Goal: Information Seeking & Learning: Compare options

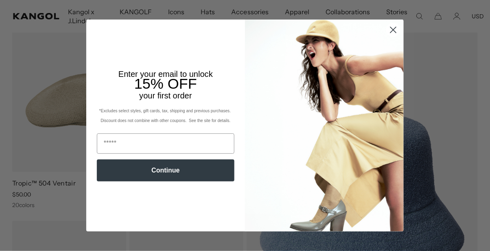
click at [396, 26] on circle "Close dialog" at bounding box center [393, 29] width 13 height 13
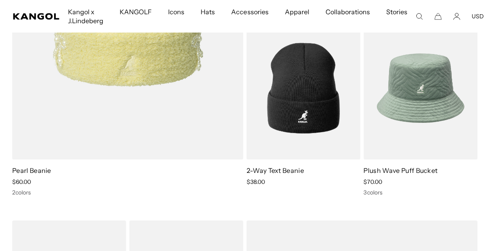
click at [0, 0] on img at bounding box center [0, 0] width 0 height 0
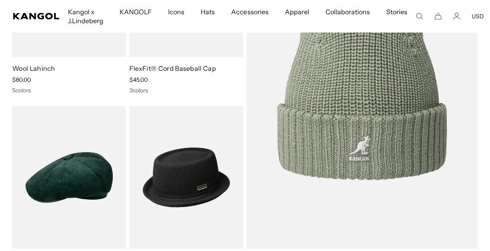
click at [0, 0] on img at bounding box center [0, 0] width 0 height 0
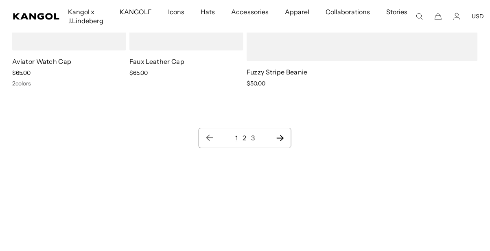
scroll to position [7507, 0]
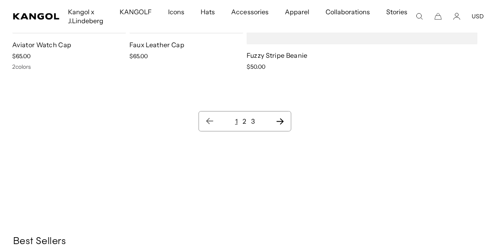
click at [236, 125] on link "1" at bounding box center [236, 121] width 2 height 8
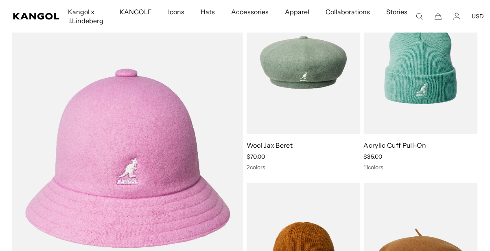
scroll to position [0, 0]
click at [0, 0] on img at bounding box center [0, 0] width 0 height 0
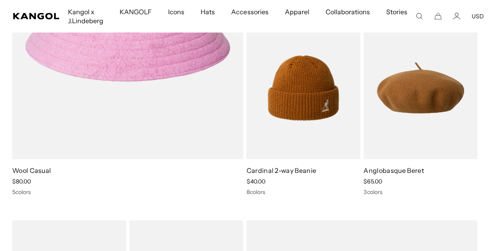
scroll to position [2259, 0]
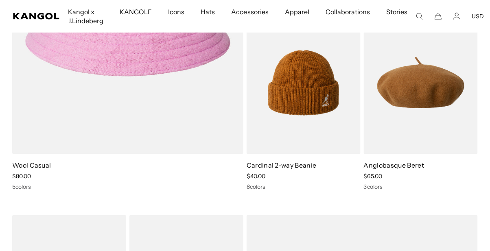
click at [0, 0] on img at bounding box center [0, 0] width 0 height 0
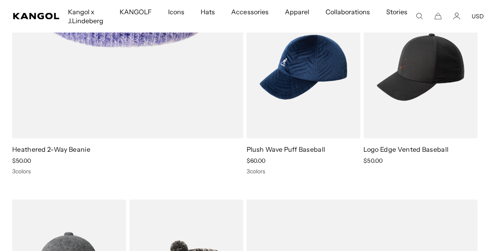
scroll to position [0, 0]
click at [0, 0] on img at bounding box center [0, 0] width 0 height 0
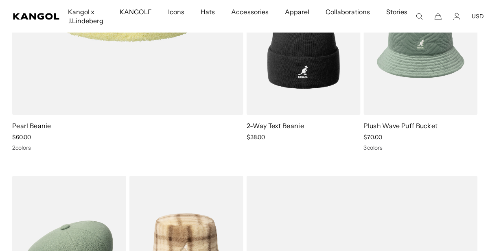
scroll to position [4638, 0]
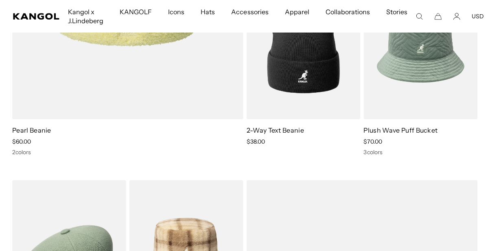
click at [0, 0] on img at bounding box center [0, 0] width 0 height 0
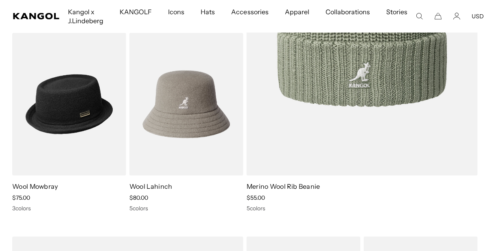
scroll to position [5771, 0]
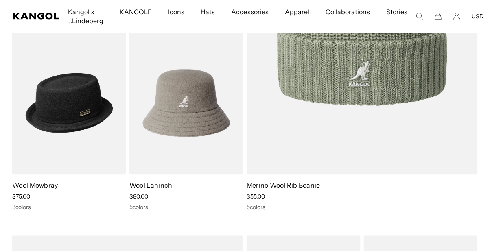
click at [0, 0] on img at bounding box center [0, 0] width 0 height 0
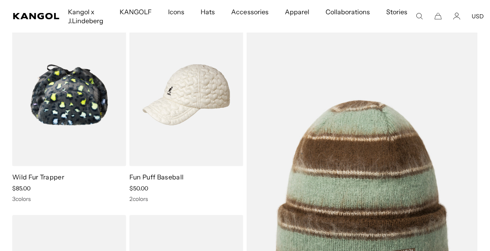
scroll to position [0, 167]
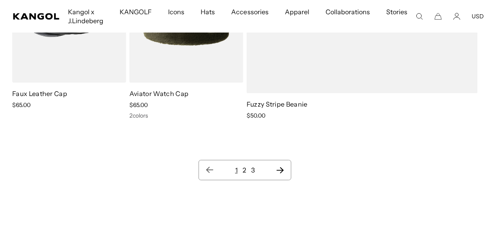
click at [253, 172] on link "3" at bounding box center [253, 170] width 4 height 8
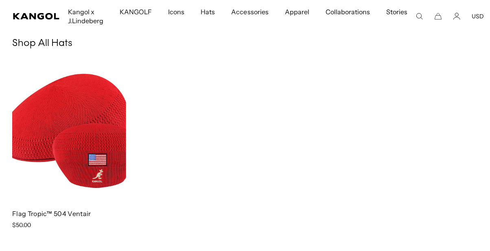
scroll to position [0, 167]
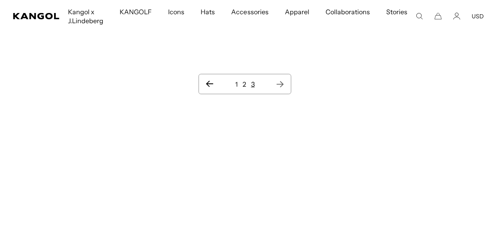
click at [244, 81] on link "2" at bounding box center [245, 84] width 4 height 8
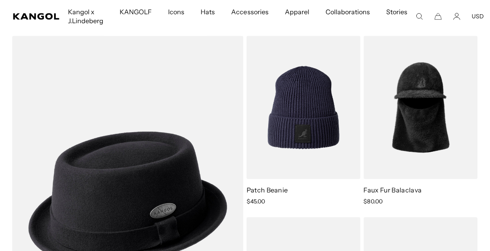
click at [0, 0] on img at bounding box center [0, 0] width 0 height 0
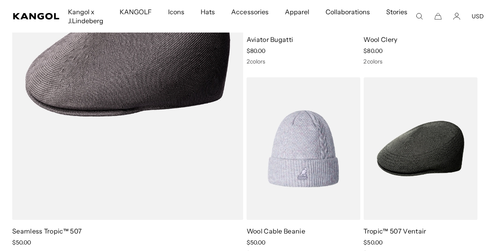
click at [0, 0] on img at bounding box center [0, 0] width 0 height 0
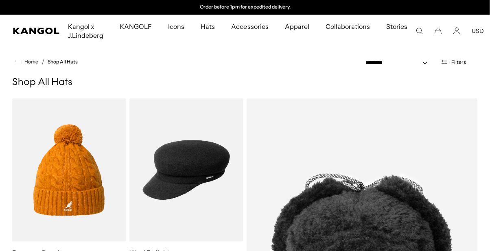
click at [0, 0] on img at bounding box center [0, 0] width 0 height 0
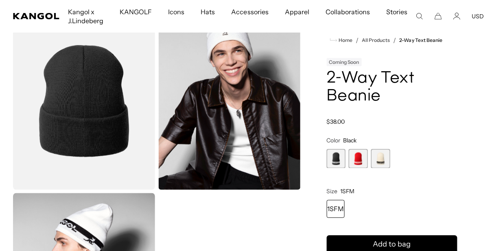
scroll to position [226, 0]
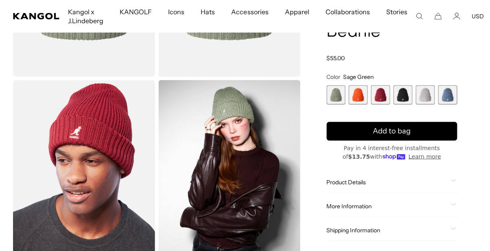
scroll to position [165, 0]
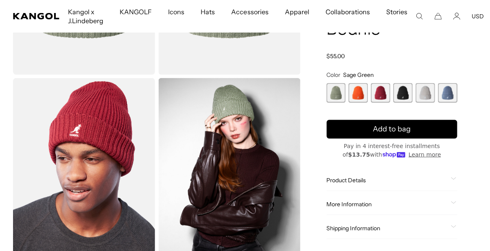
click at [275, 157] on img "Gallery Viewer" at bounding box center [229, 167] width 142 height 178
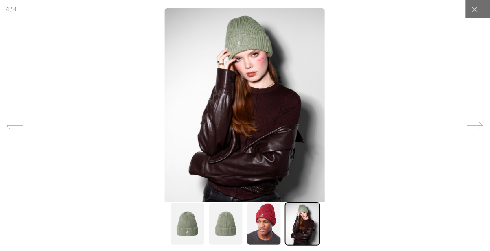
scroll to position [0, 167]
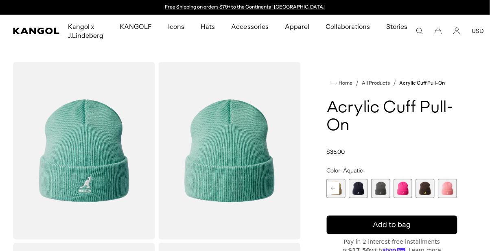
click at [404, 194] on span "11 of 13" at bounding box center [403, 188] width 19 height 19
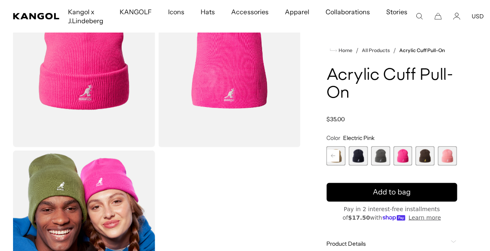
click at [451, 155] on span "13 of 13" at bounding box center [447, 156] width 19 height 19
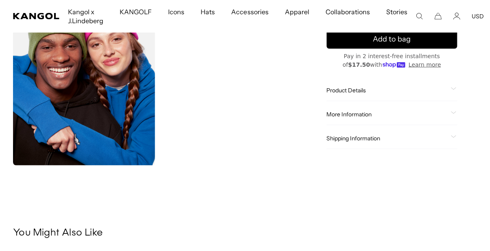
click at [416, 93] on span "Product Details" at bounding box center [387, 90] width 121 height 7
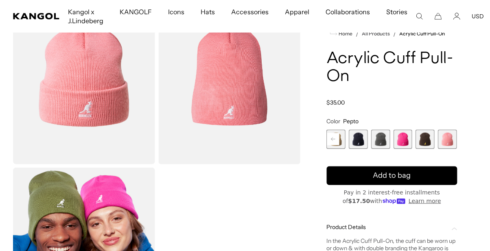
click at [400, 142] on span "11 of 13" at bounding box center [403, 139] width 19 height 19
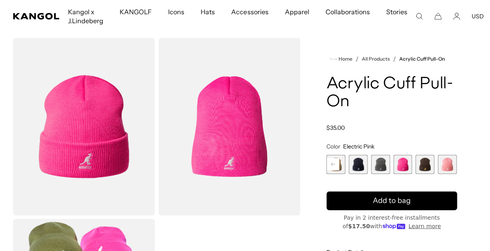
scroll to position [26, 0]
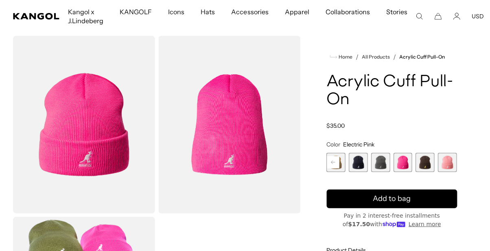
click at [440, 163] on span "13 of 13" at bounding box center [447, 162] width 19 height 19
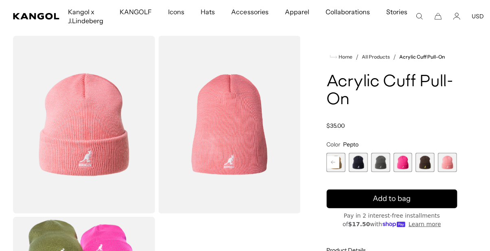
scroll to position [0, 167]
click at [401, 164] on span "11 of 13" at bounding box center [403, 162] width 19 height 19
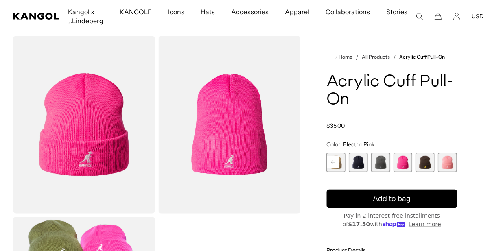
click at [425, 167] on span "12 of 13" at bounding box center [425, 162] width 19 height 19
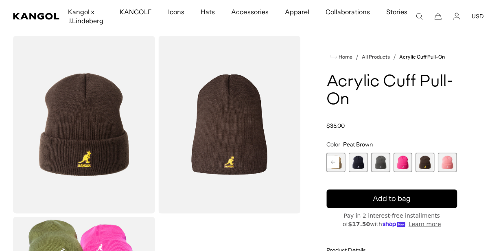
click at [384, 161] on span "10 of 13" at bounding box center [380, 162] width 19 height 19
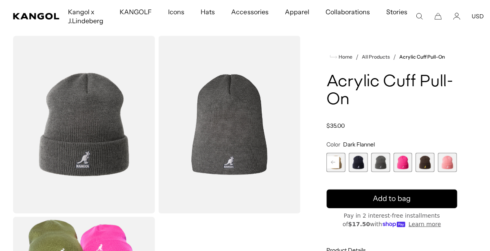
click at [362, 164] on span "9 of 13" at bounding box center [358, 162] width 19 height 19
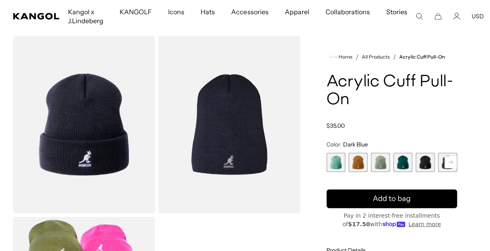
click at [402, 167] on span "4 of 13" at bounding box center [403, 162] width 19 height 19
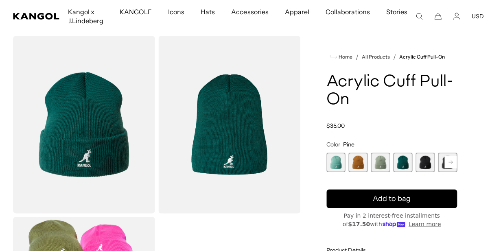
click at [383, 166] on span "3 of 13" at bounding box center [380, 162] width 19 height 19
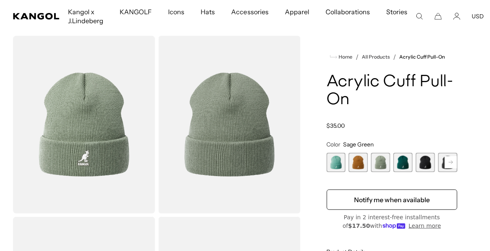
scroll to position [0, 167]
click at [358, 170] on span "2 of 13" at bounding box center [358, 162] width 19 height 19
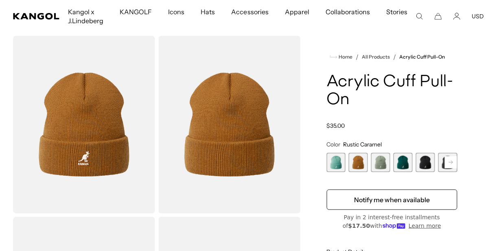
click at [340, 164] on span "1 of 13" at bounding box center [336, 162] width 19 height 19
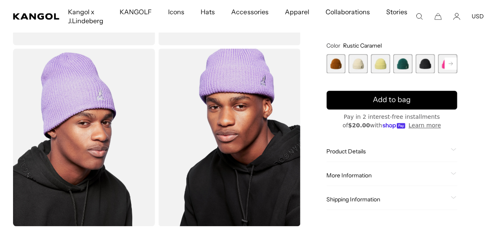
click at [382, 152] on span "Product Details" at bounding box center [387, 151] width 121 height 7
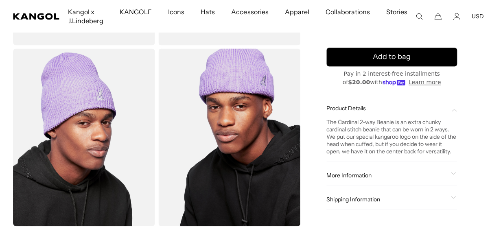
click at [424, 173] on span "More Information" at bounding box center [387, 175] width 121 height 7
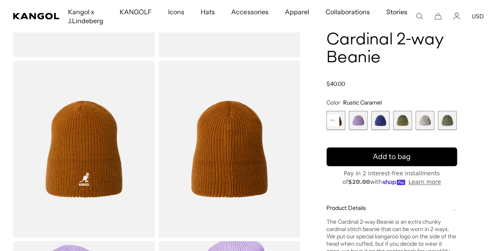
scroll to position [0, 167]
click at [366, 125] on span "10 of 14" at bounding box center [358, 120] width 19 height 19
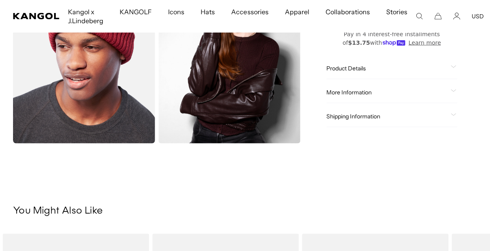
scroll to position [277, 0]
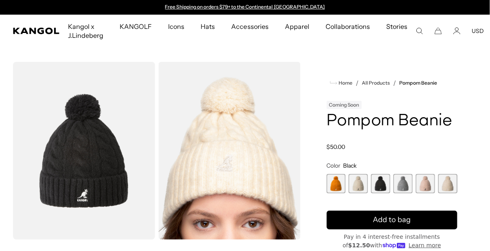
scroll to position [0, 167]
click at [426, 186] on span "5 of 6" at bounding box center [425, 183] width 19 height 19
